Goal: Use online tool/utility: Utilize a website feature to perform a specific function

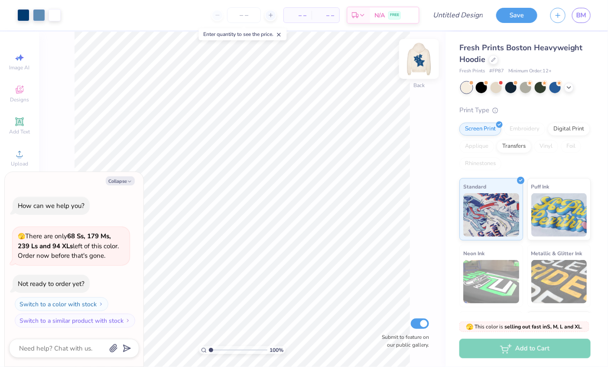
click at [424, 64] on img at bounding box center [419, 59] width 35 height 35
type textarea "x"
type input "4.58"
type input "1.74"
type input "14.07"
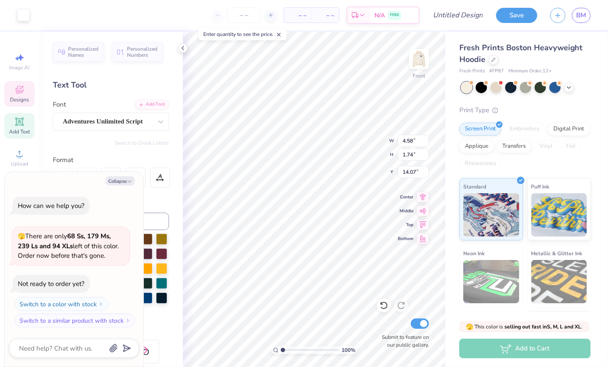
type textarea "x"
type textarea "hh"
type textarea "x"
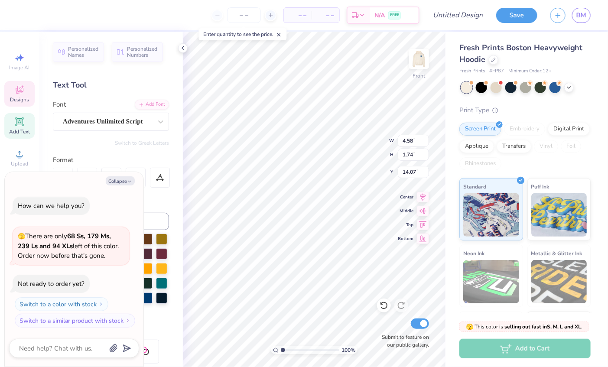
type textarea "hhh"
type textarea "x"
type input "7.17"
type input "7.26"
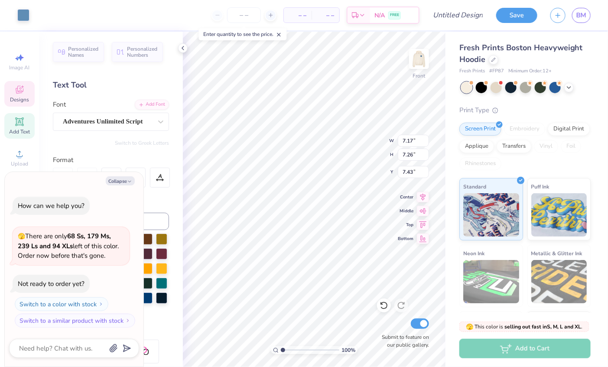
type input "7.43"
type textarea "x"
type input "3.45"
type input "1.64"
type input "14.01"
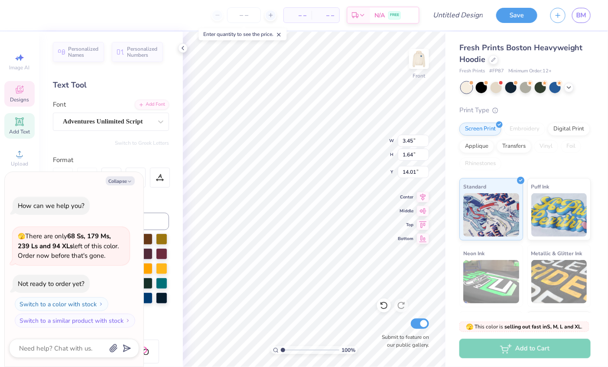
type textarea "x"
type input "10.58"
type input "10.32"
type input "11.49"
type textarea "x"
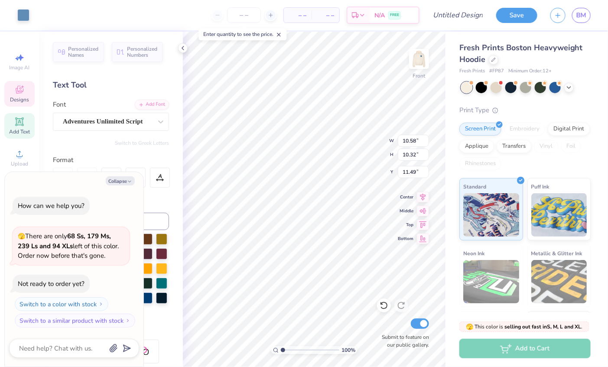
type input "13.52"
click at [182, 48] on icon at bounding box center [182, 48] width 7 height 7
type textarea "x"
